Goal: Information Seeking & Learning: Check status

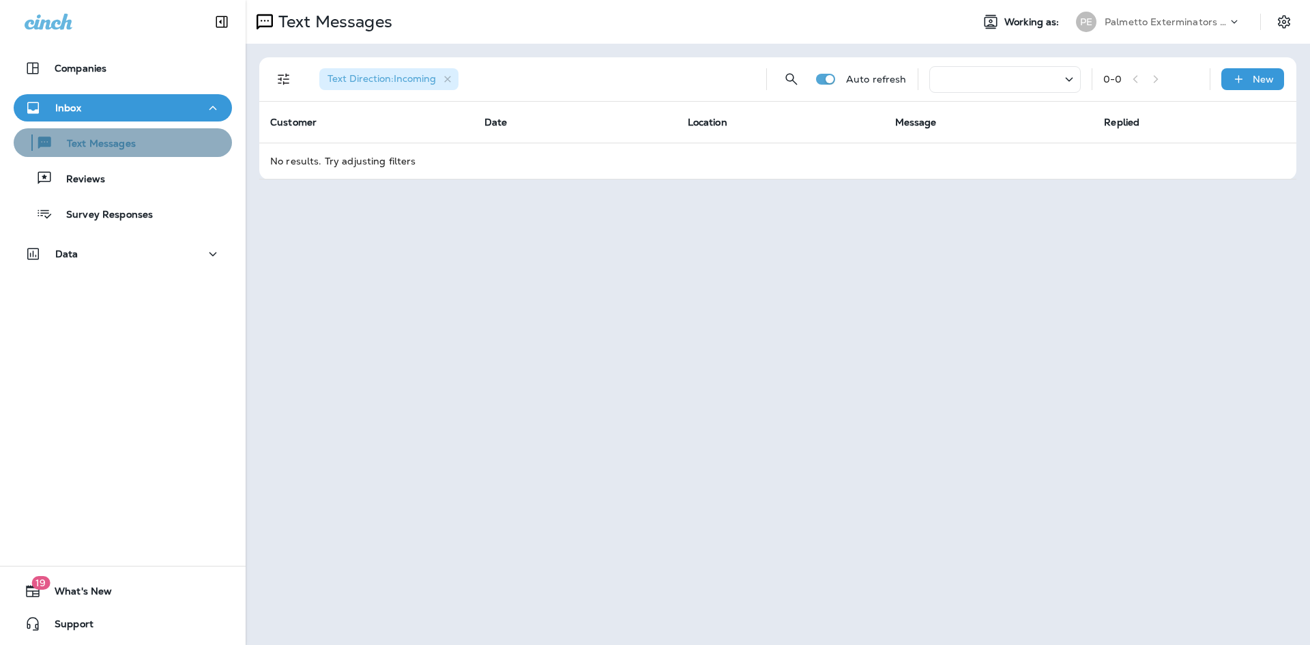
click at [142, 148] on div "Text Messages" at bounding box center [122, 142] width 207 height 20
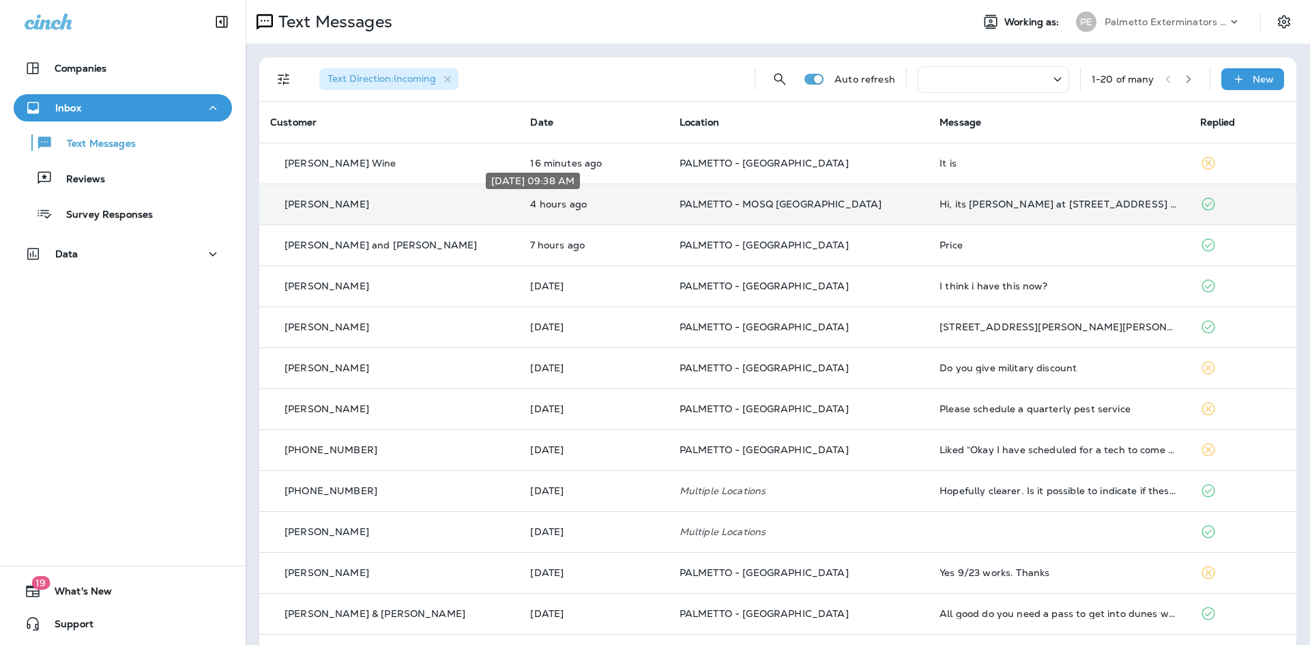
click at [530, 201] on p "4 hours ago" at bounding box center [593, 204] width 127 height 11
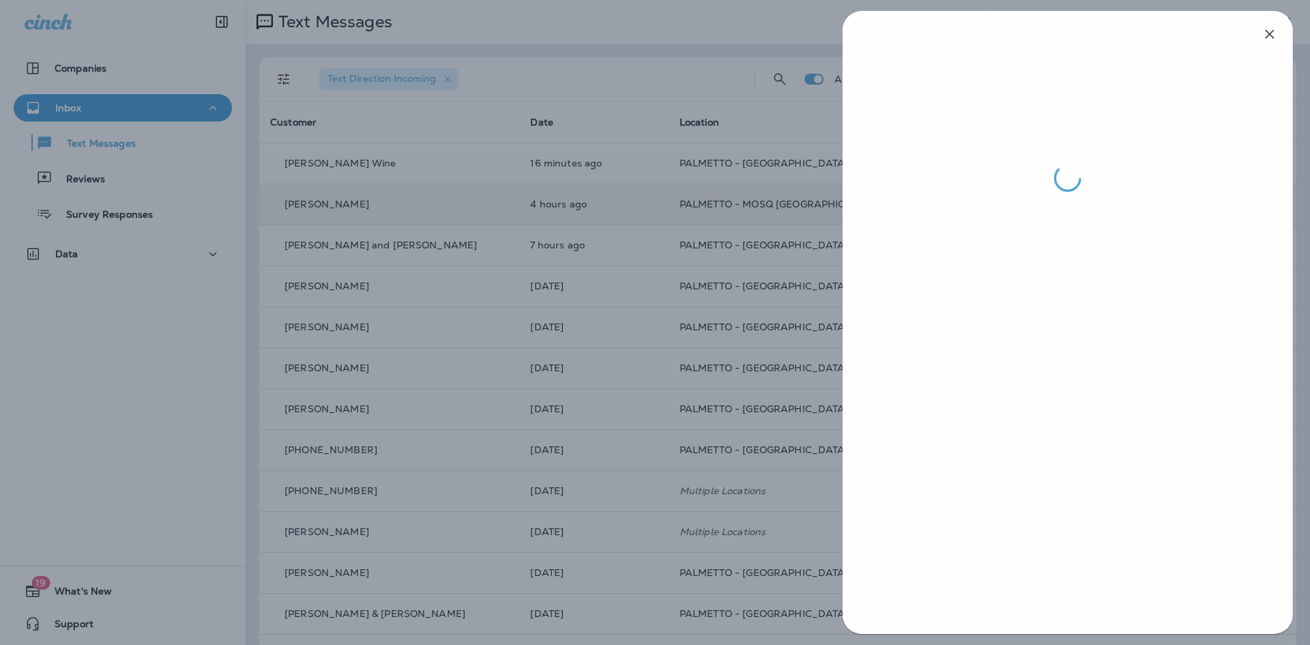
click at [542, 404] on div at bounding box center [656, 322] width 1310 height 645
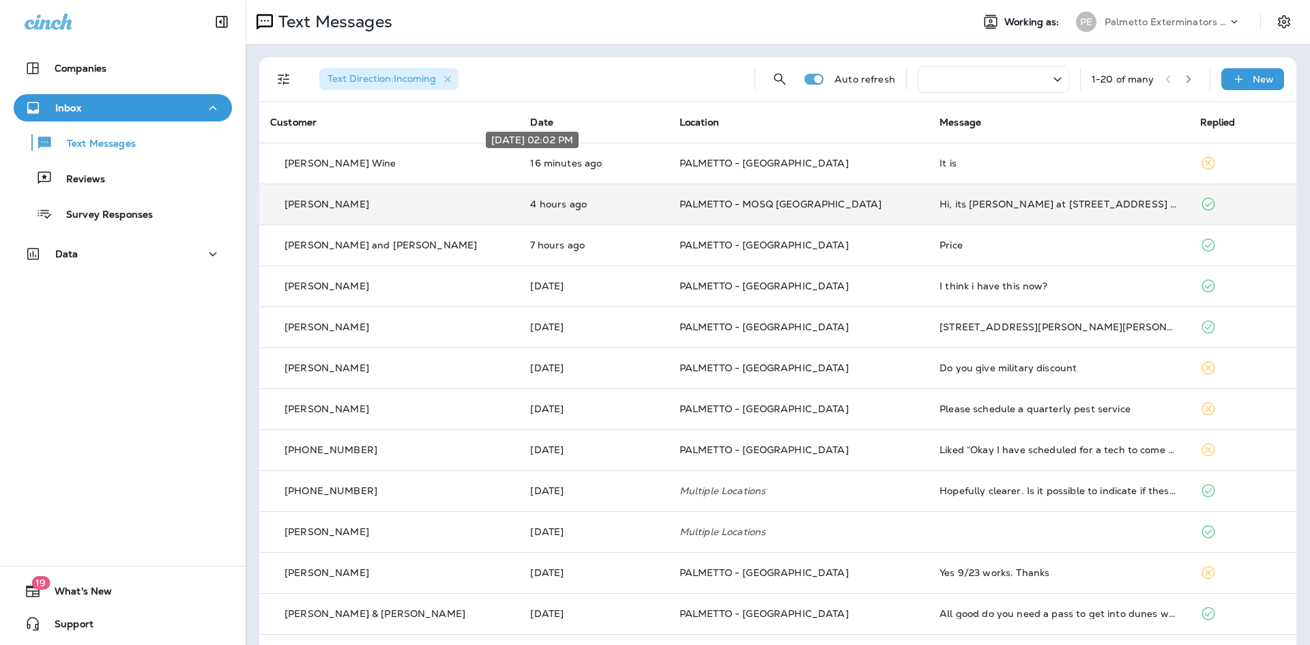
click at [530, 160] on p "16 minutes ago" at bounding box center [593, 163] width 127 height 11
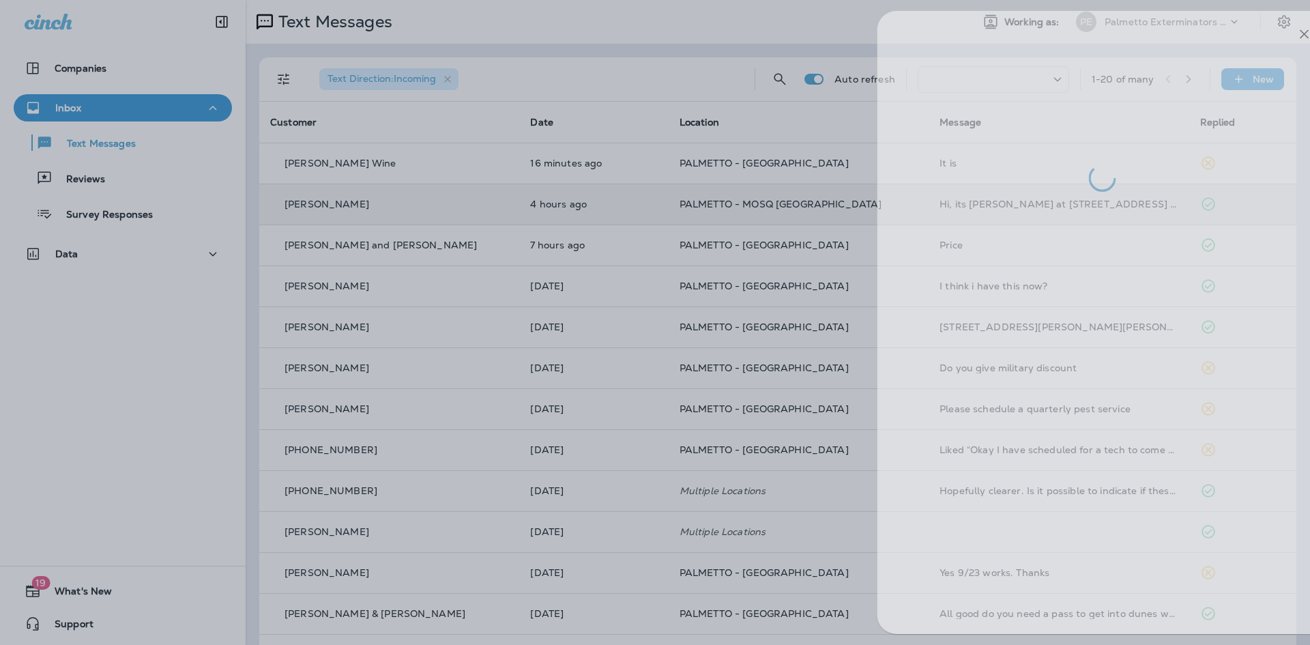
click at [542, 205] on div at bounding box center [690, 322] width 1310 height 645
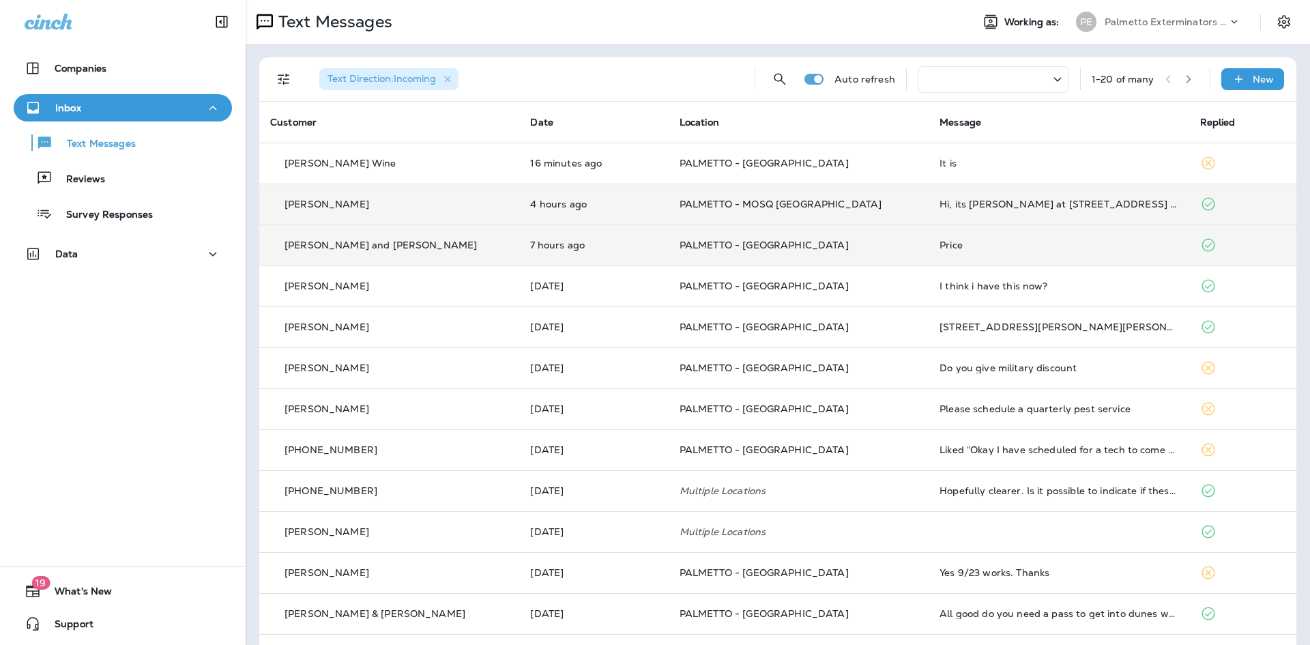
click at [465, 243] on td "[PERSON_NAME] and [PERSON_NAME]" at bounding box center [389, 244] width 260 height 41
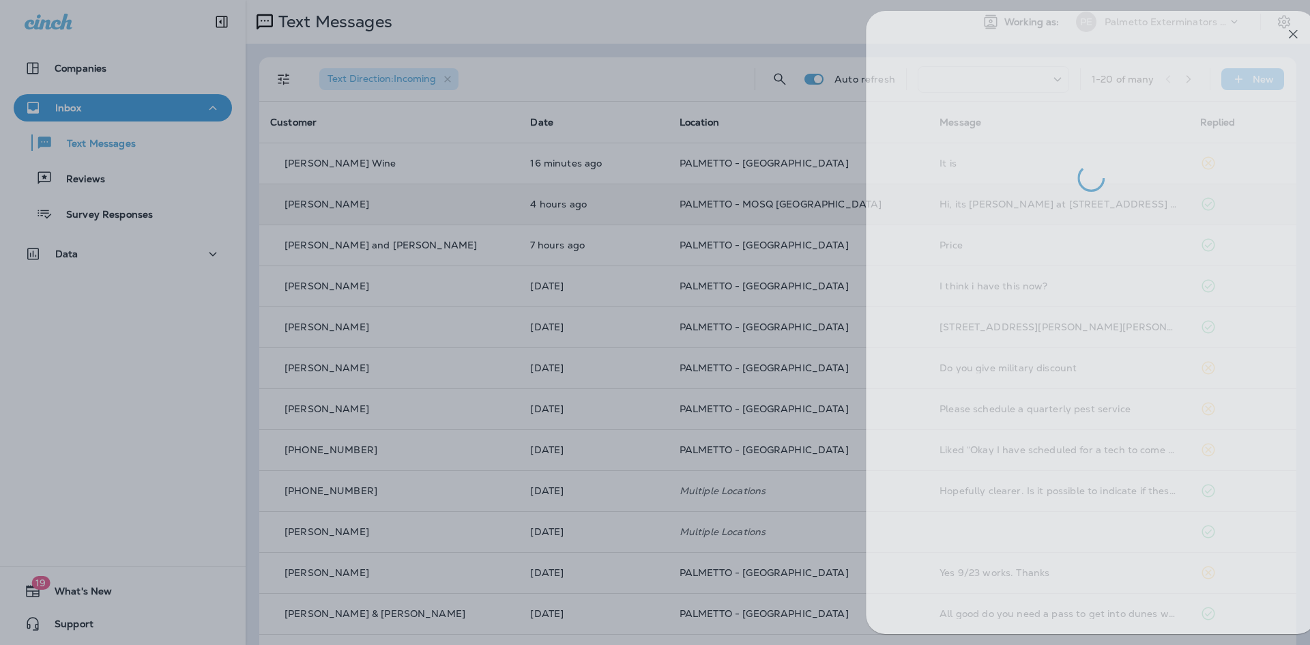
click at [593, 284] on div at bounding box center [679, 322] width 1310 height 645
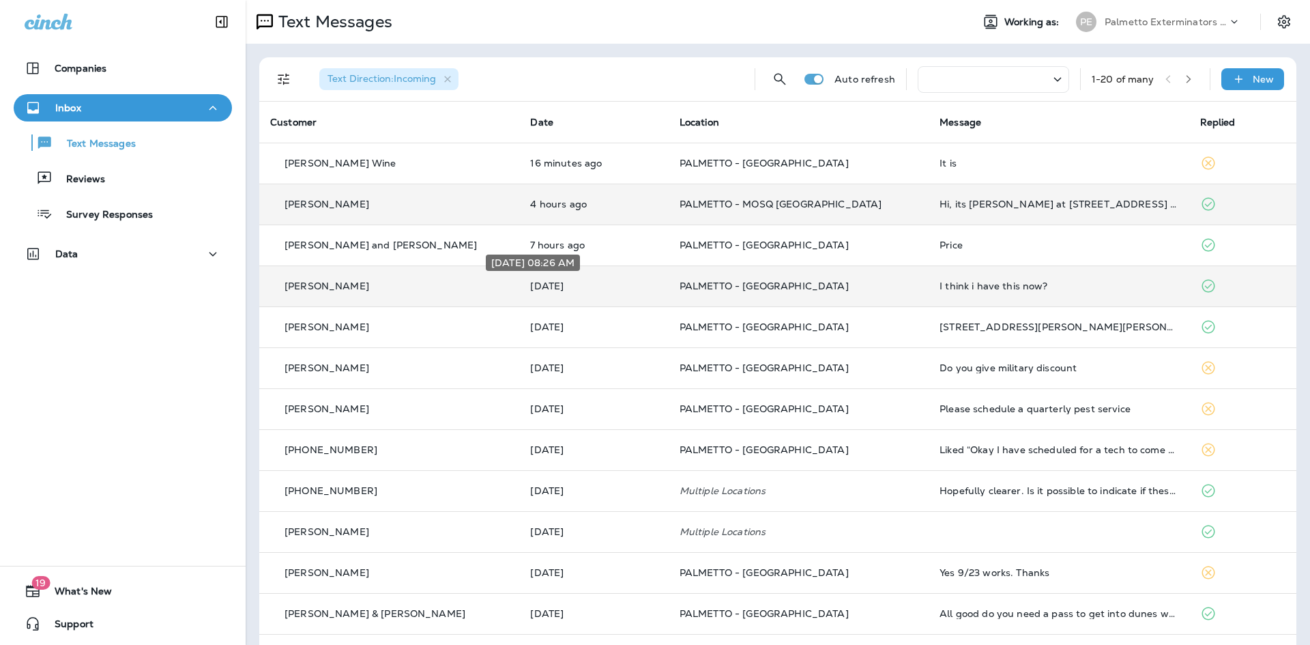
click at [530, 287] on p "[DATE]" at bounding box center [593, 285] width 127 height 11
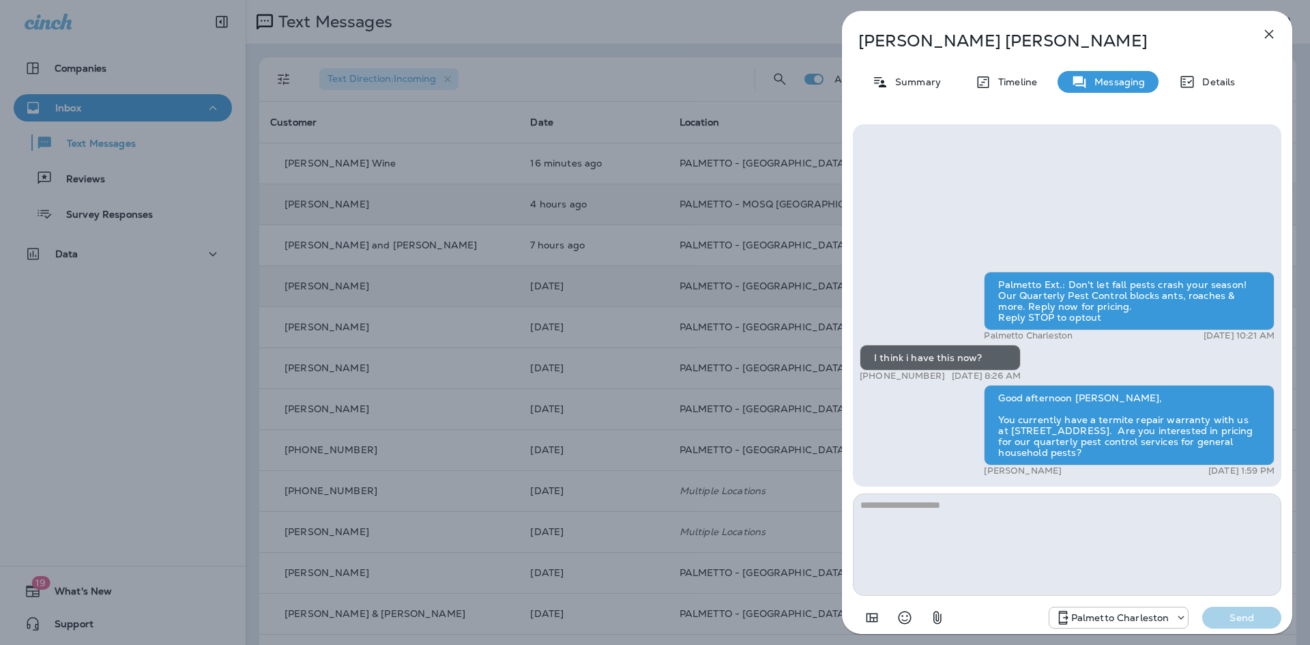
click at [621, 403] on div "[PERSON_NAME] Summary Timeline Messaging Details Palmetto Ext.: Don't let fall …" at bounding box center [655, 322] width 1310 height 645
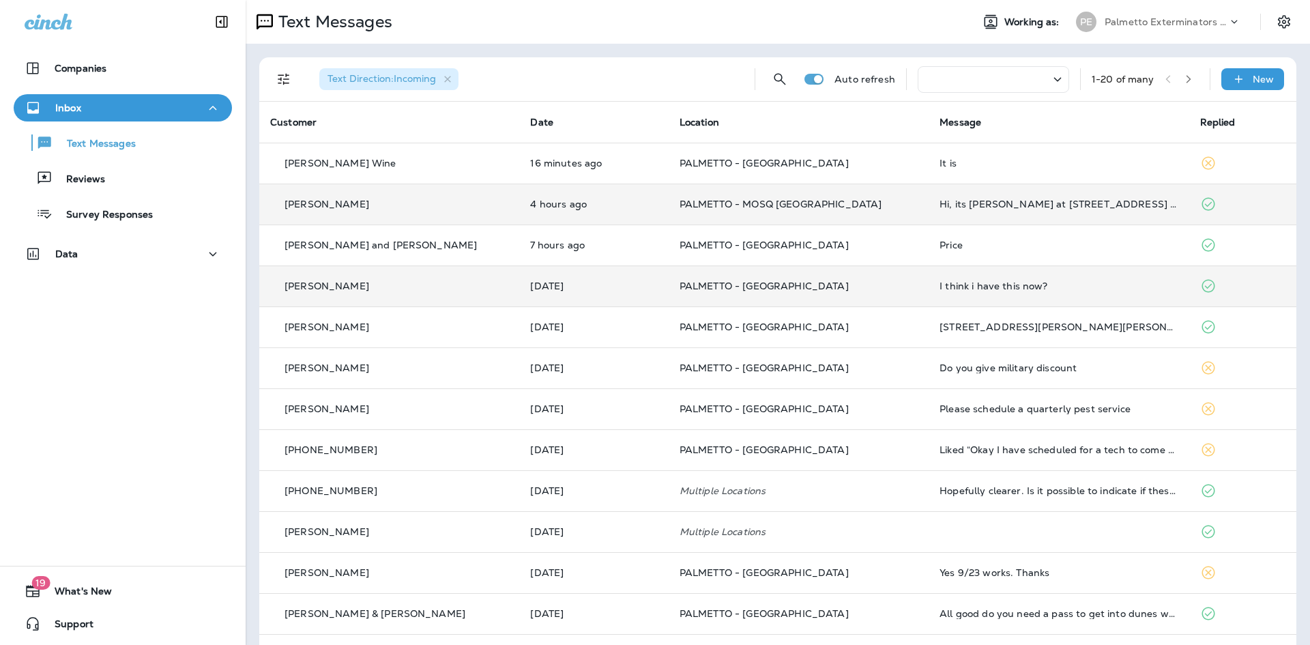
click at [390, 290] on div "[PERSON_NAME]" at bounding box center [389, 286] width 238 height 14
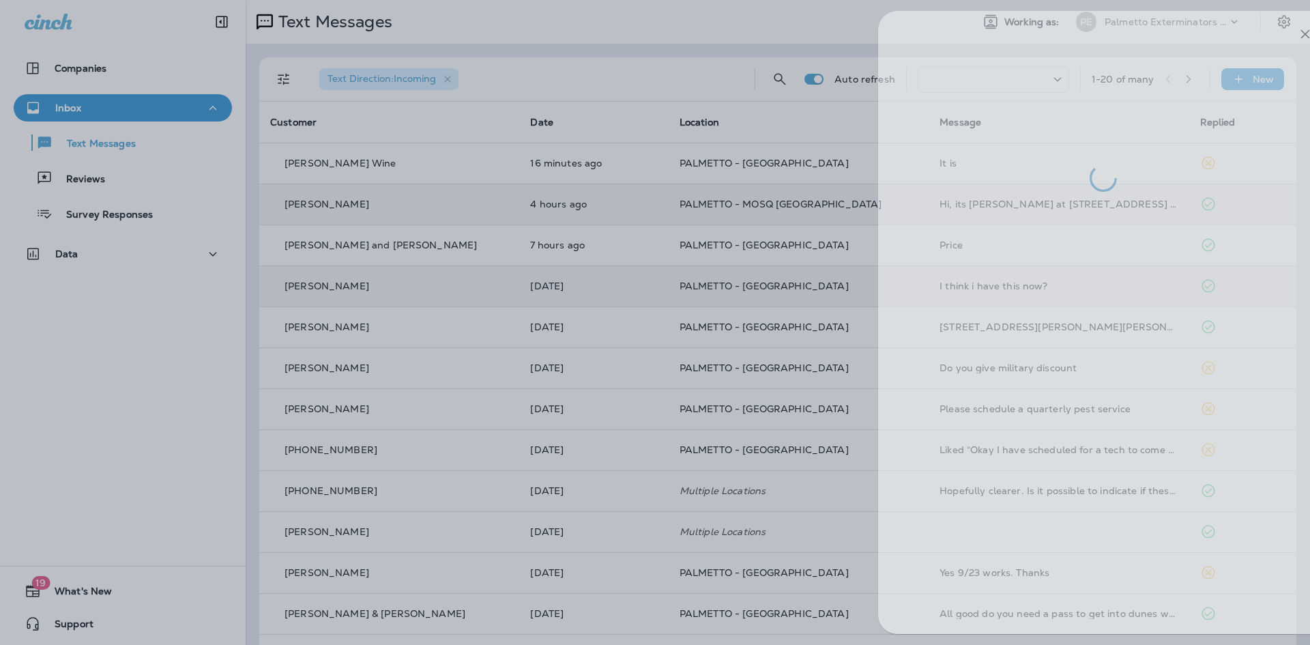
click at [332, 426] on div at bounding box center [691, 322] width 1310 height 645
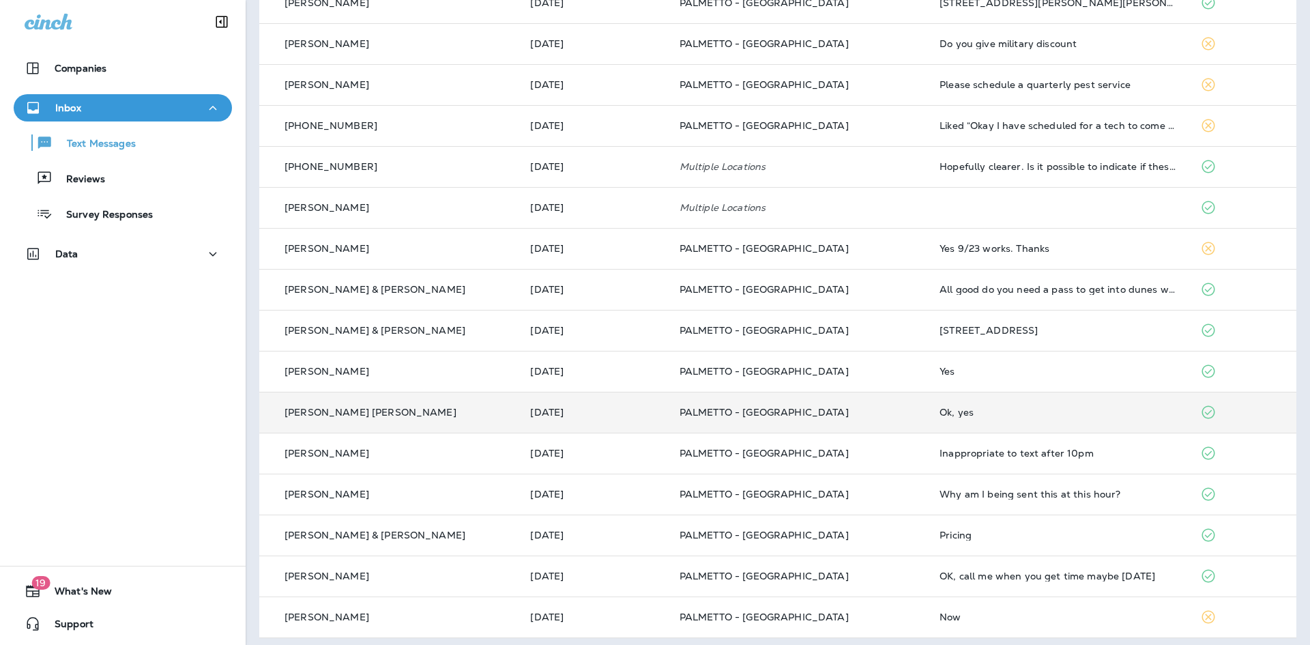
scroll to position [331, 0]
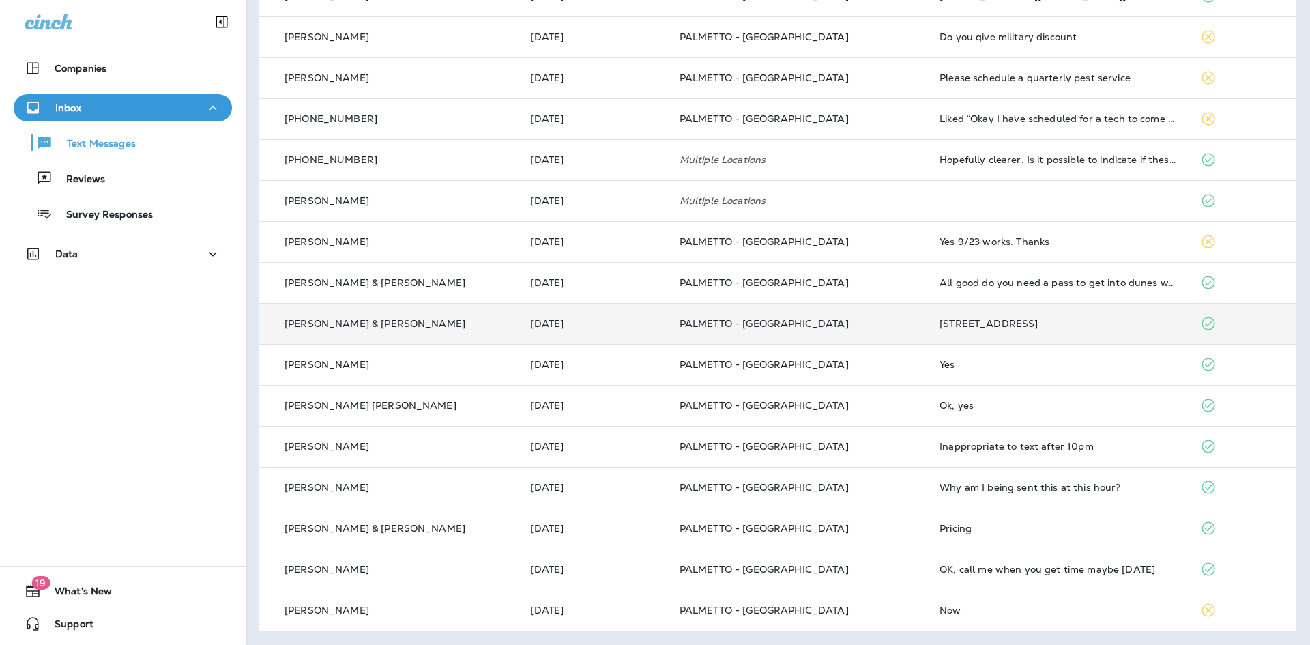
click at [414, 318] on div "[PERSON_NAME] & [PERSON_NAME]" at bounding box center [389, 324] width 238 height 14
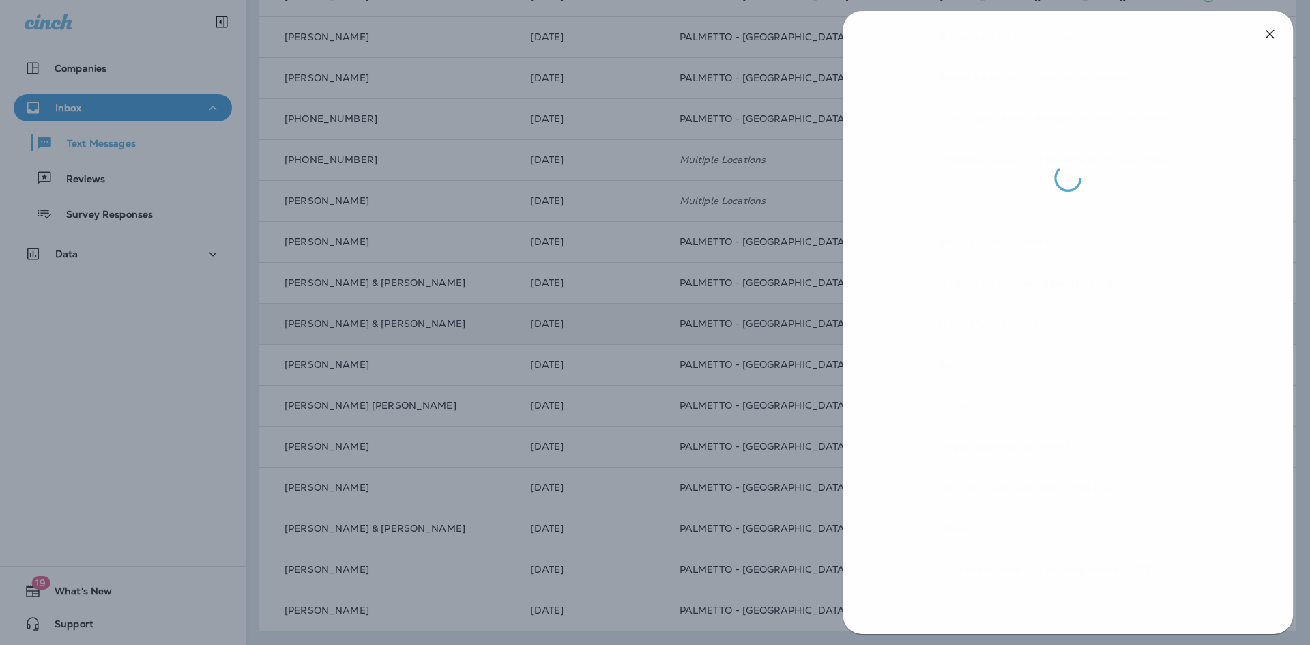
click at [677, 304] on div at bounding box center [656, 322] width 1310 height 645
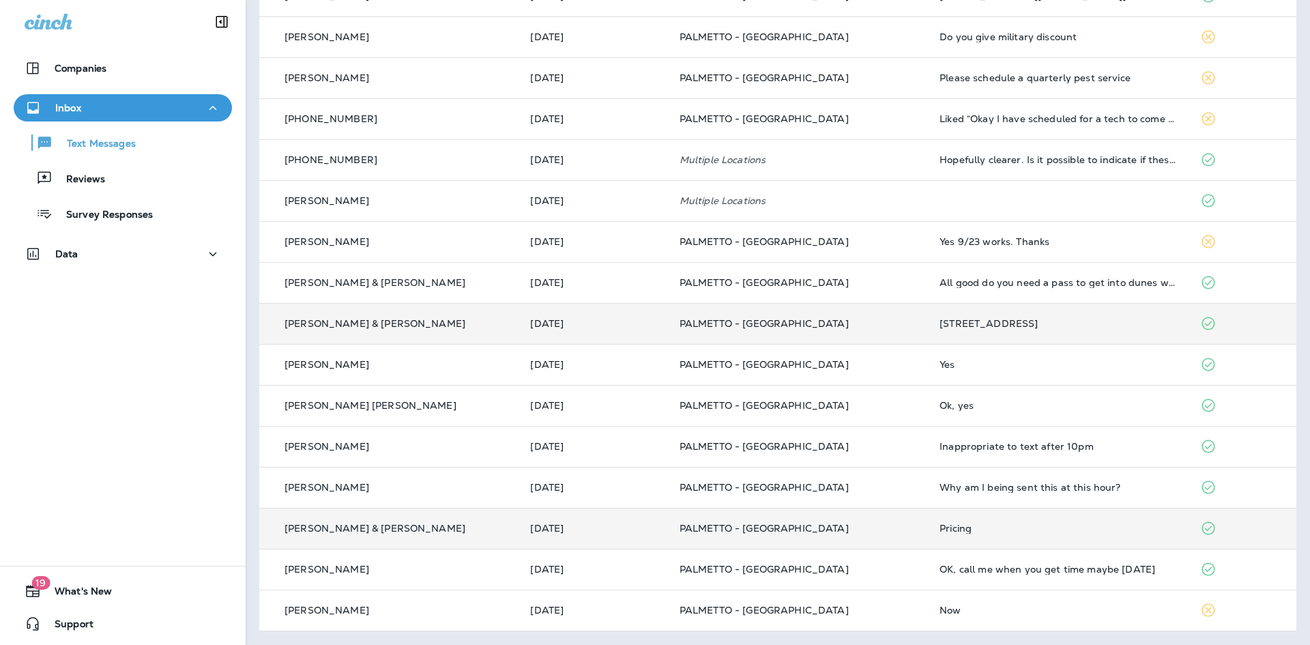
click at [391, 528] on p "[PERSON_NAME] & [PERSON_NAME]" at bounding box center [375, 528] width 181 height 11
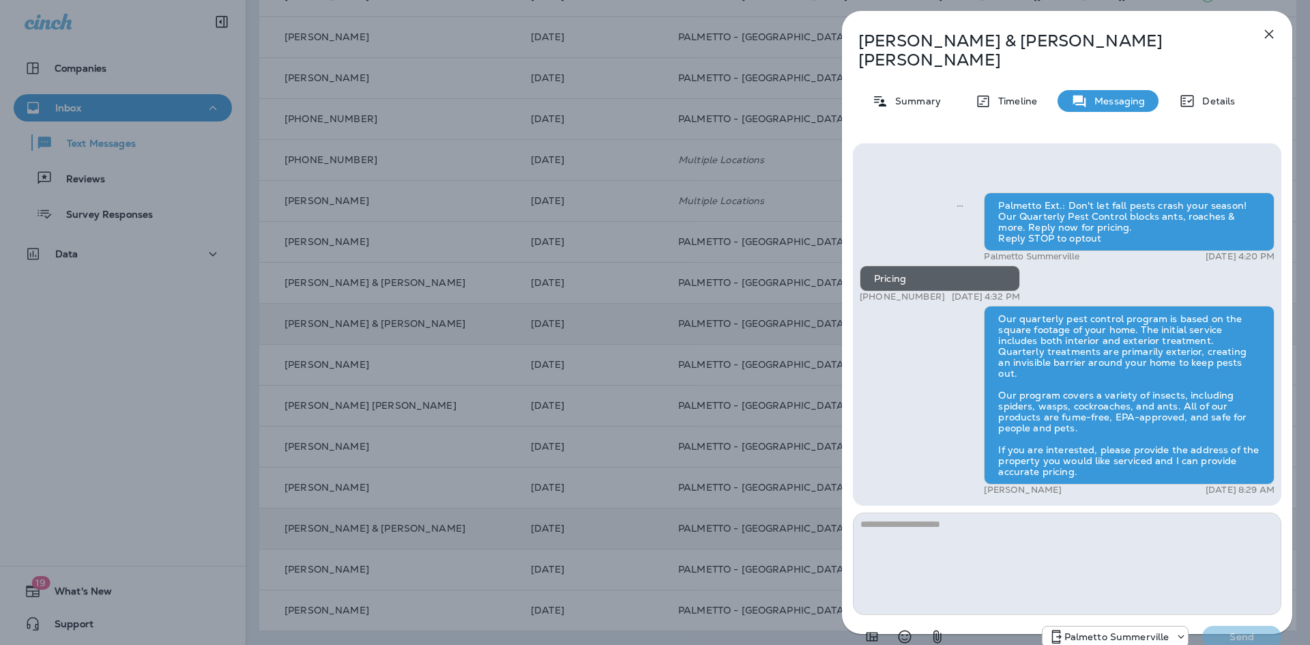
click at [574, 427] on div "[PERSON_NAME] & [PERSON_NAME] Summary Timeline Messaging Details Palmetto Ext.:…" at bounding box center [655, 322] width 1310 height 645
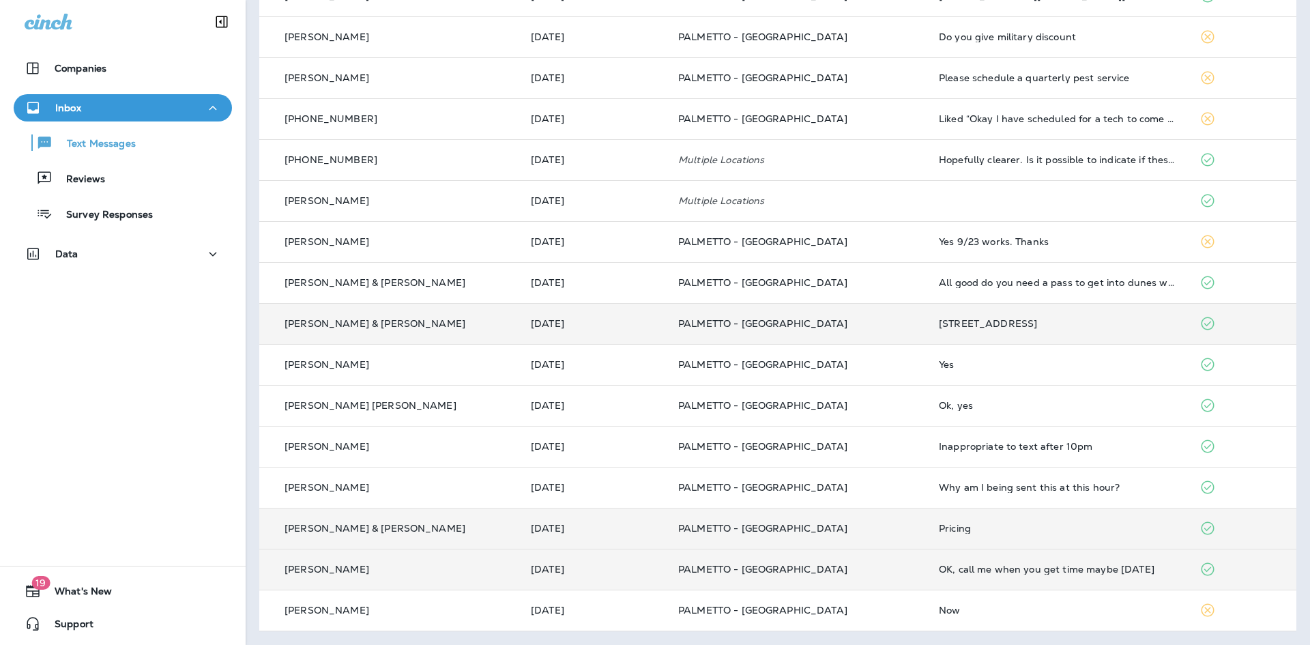
click at [378, 561] on td "[PERSON_NAME]" at bounding box center [389, 569] width 261 height 41
